Goal: Task Accomplishment & Management: Manage account settings

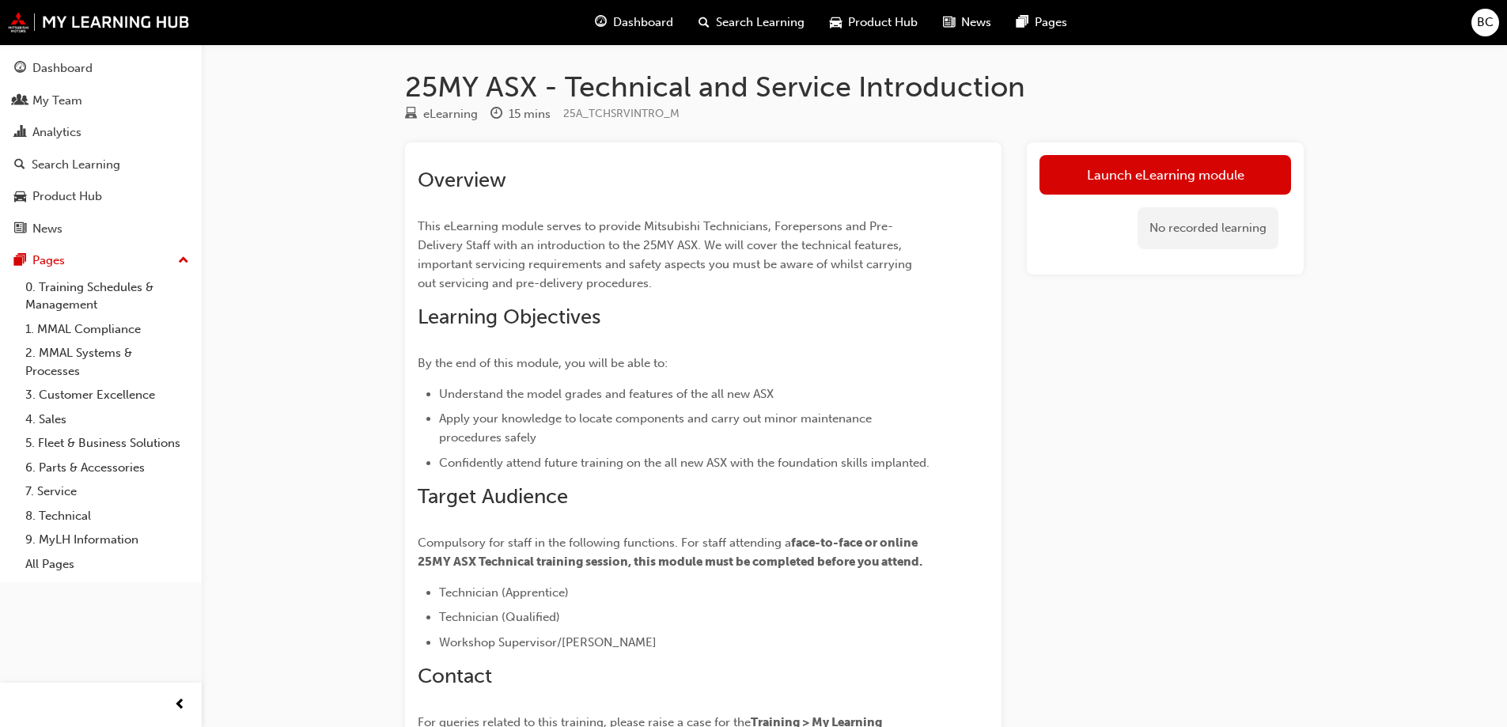
click at [1408, 327] on div "25MY ASX - Technical and Service Introduction eLearning 15 mins 25A_TCHSRVINTRO…" at bounding box center [753, 454] width 1507 height 908
click at [1490, 19] on span "BC" at bounding box center [1485, 22] width 17 height 18
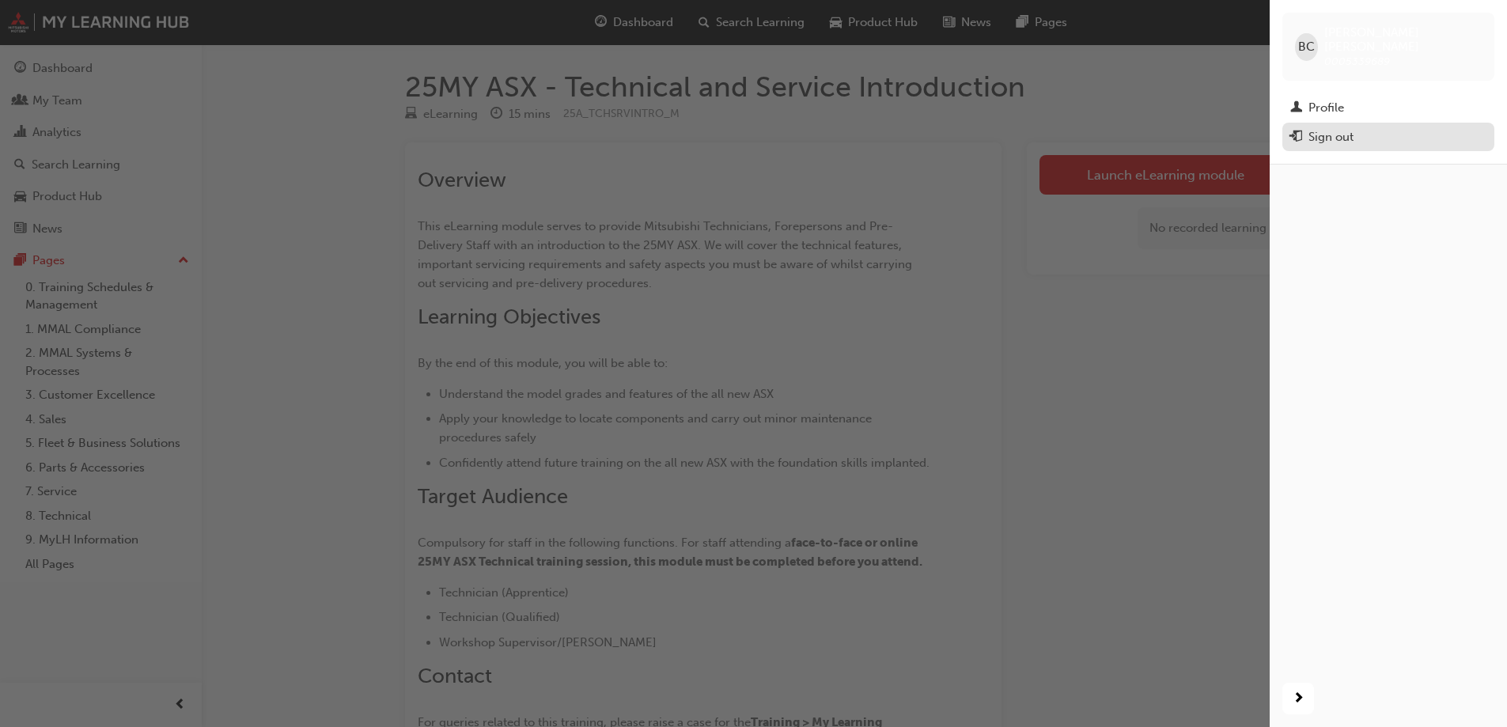
click at [1324, 128] on div "Sign out" at bounding box center [1331, 137] width 45 height 18
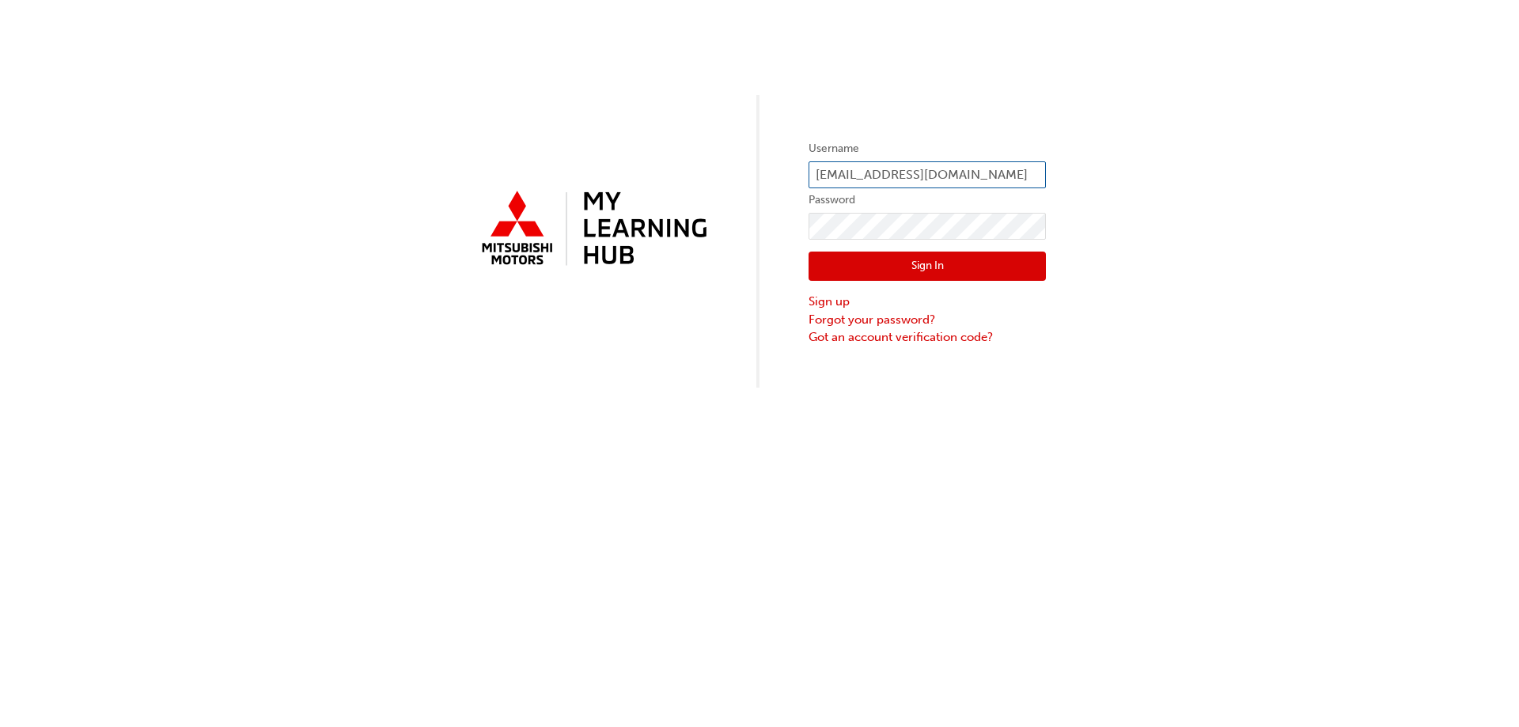
click at [838, 174] on input "[EMAIL_ADDRESS][DOMAIN_NAME]" at bounding box center [927, 174] width 237 height 27
click at [930, 165] on input "[EMAIL_ADDRESS][DOMAIN_NAME]" at bounding box center [927, 174] width 237 height 27
drag, startPoint x: 1040, startPoint y: 180, endPoint x: 733, endPoint y: 160, distance: 307.6
click at [733, 160] on div "Username [EMAIL_ADDRESS][DOMAIN_NAME] Password Sign In Sign up Forgot your pass…" at bounding box center [759, 194] width 1519 height 388
type input ".au"
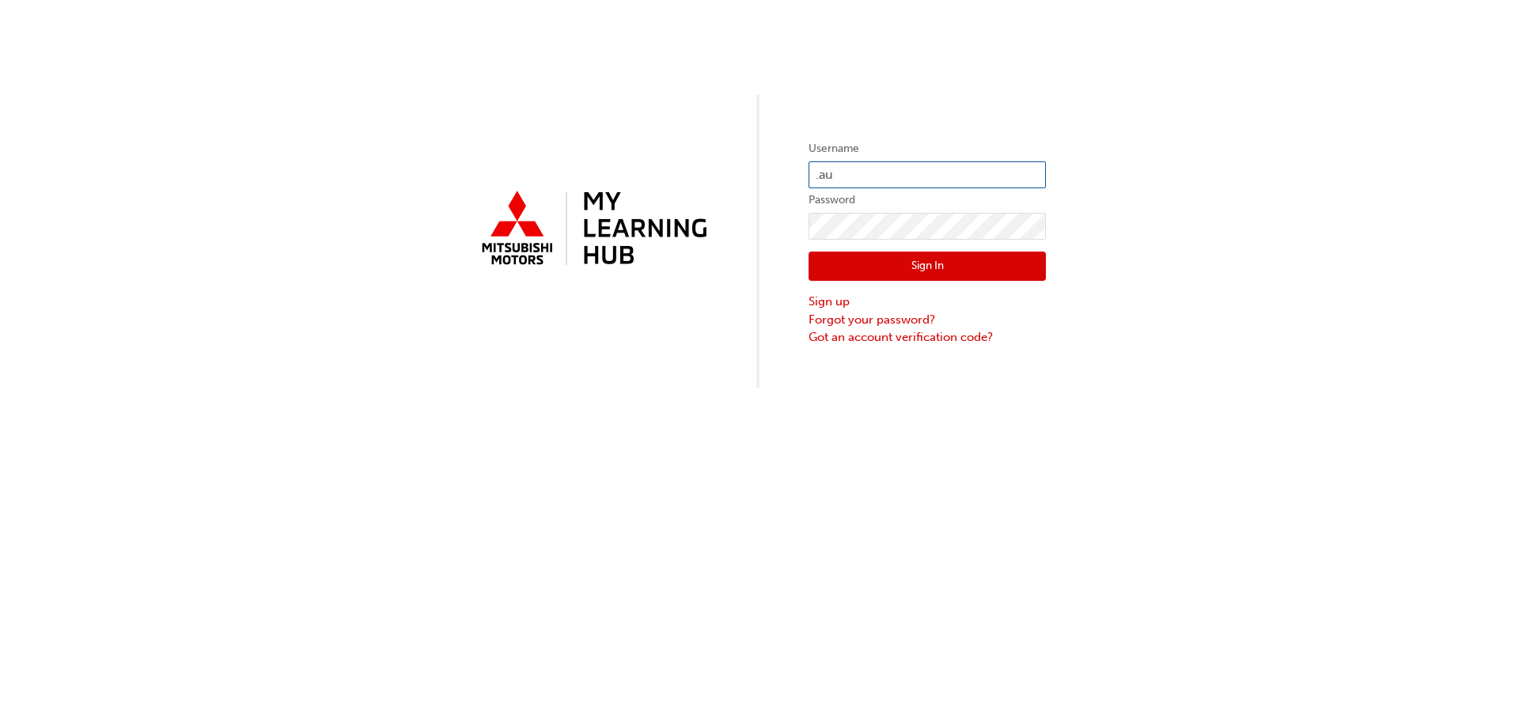
drag, startPoint x: 863, startPoint y: 180, endPoint x: 809, endPoint y: 176, distance: 53.9
click at [809, 176] on input ".au" at bounding box center [927, 174] width 237 height 27
type input "ronan"
drag, startPoint x: 864, startPoint y: 172, endPoint x: 634, endPoint y: 185, distance: 230.7
click at [634, 185] on div "Username [PERSON_NAME] Password Sign In Sign up Forgot your password? Got an ac…" at bounding box center [759, 194] width 1519 height 388
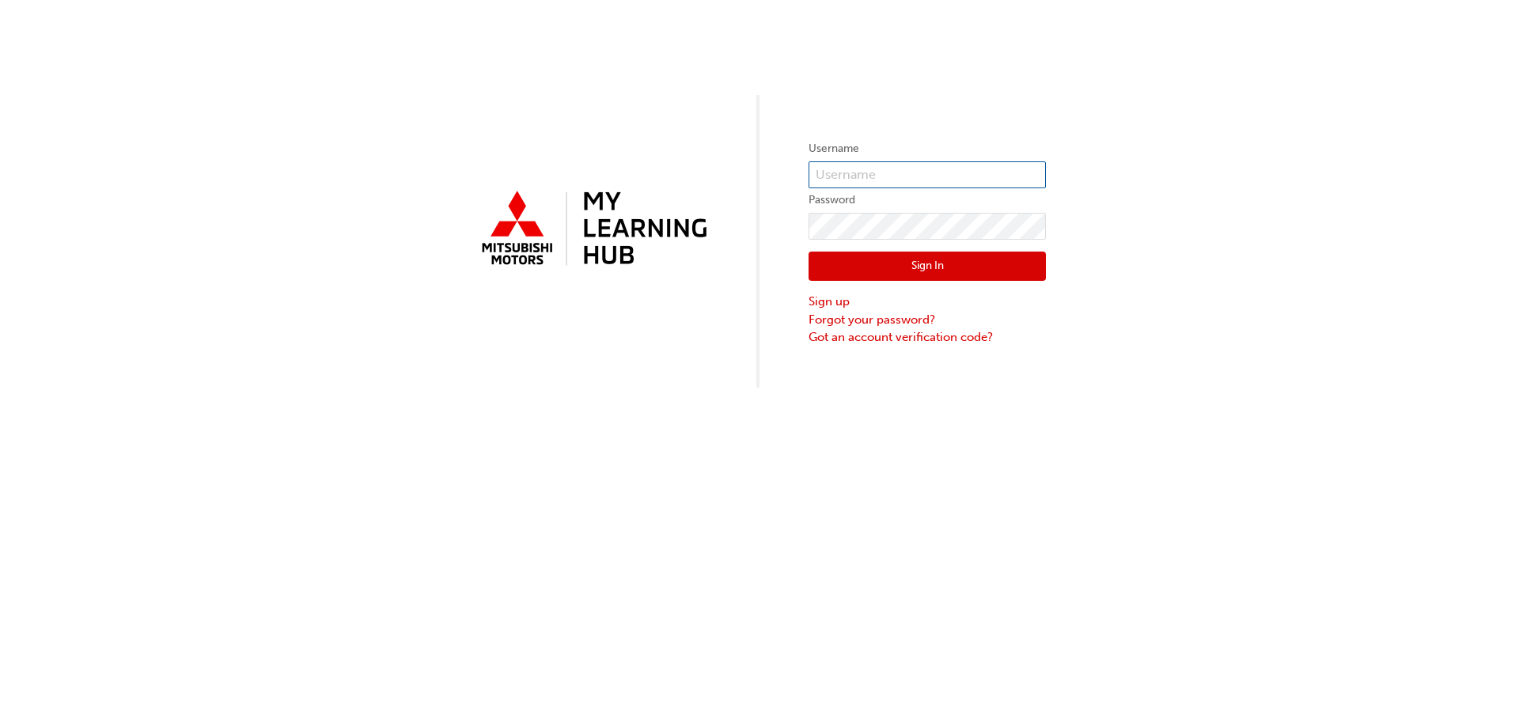
click at [870, 175] on input "text" at bounding box center [927, 174] width 237 height 27
click at [885, 171] on input "text" at bounding box center [927, 174] width 237 height 27
click at [713, 304] on div "Username Password Sign In Sign up Forgot your password? Got an account verifica…" at bounding box center [759, 194] width 1519 height 388
